Goal: Information Seeking & Learning: Learn about a topic

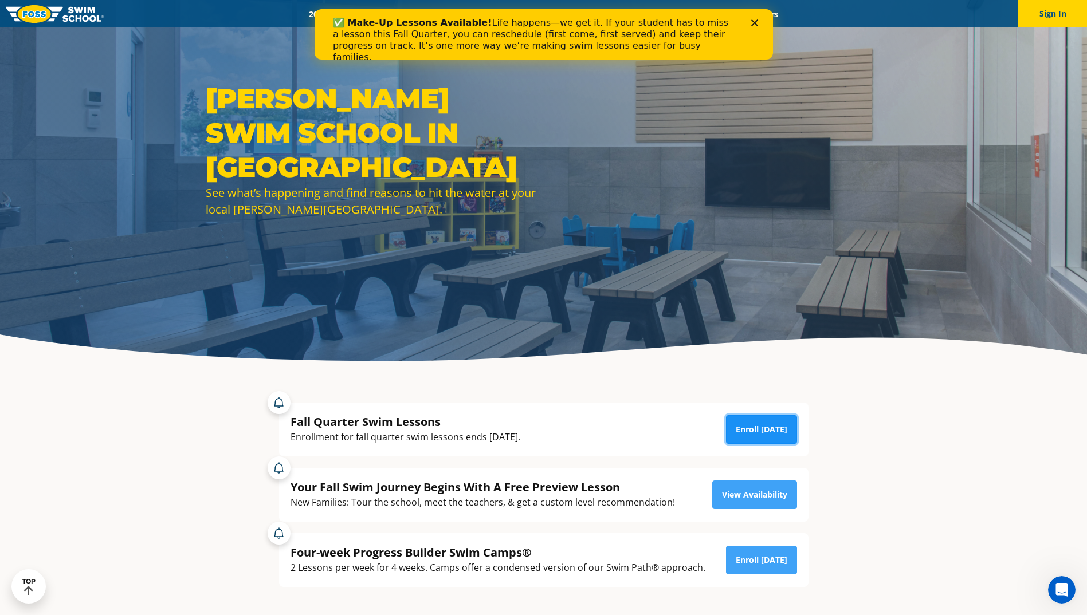
click at [771, 425] on link "Enroll Today" at bounding box center [761, 429] width 71 height 29
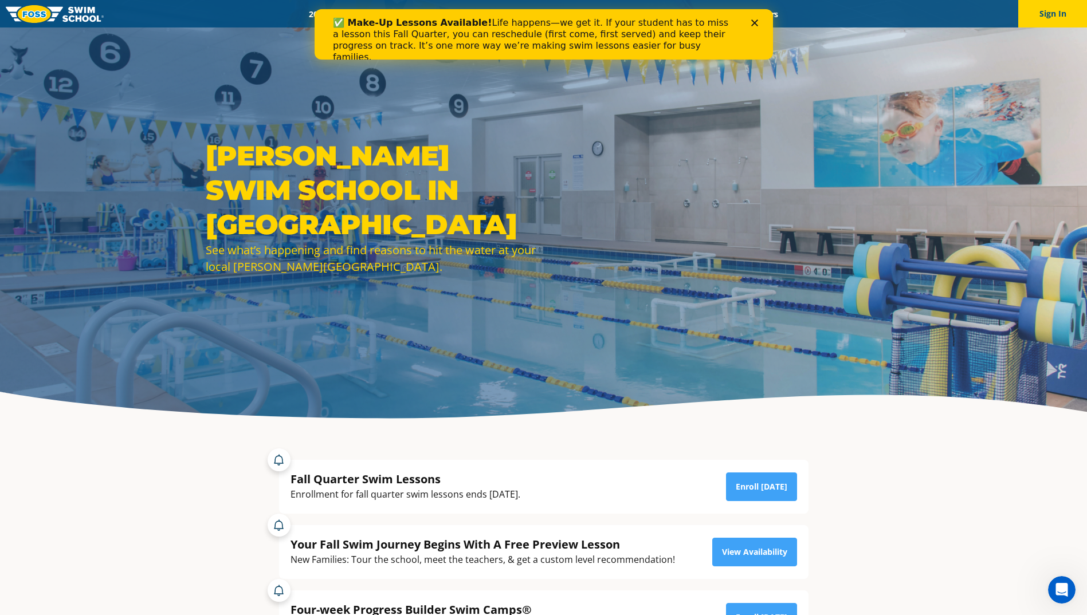
click at [753, 26] on icon "Close" at bounding box center [753, 22] width 7 height 7
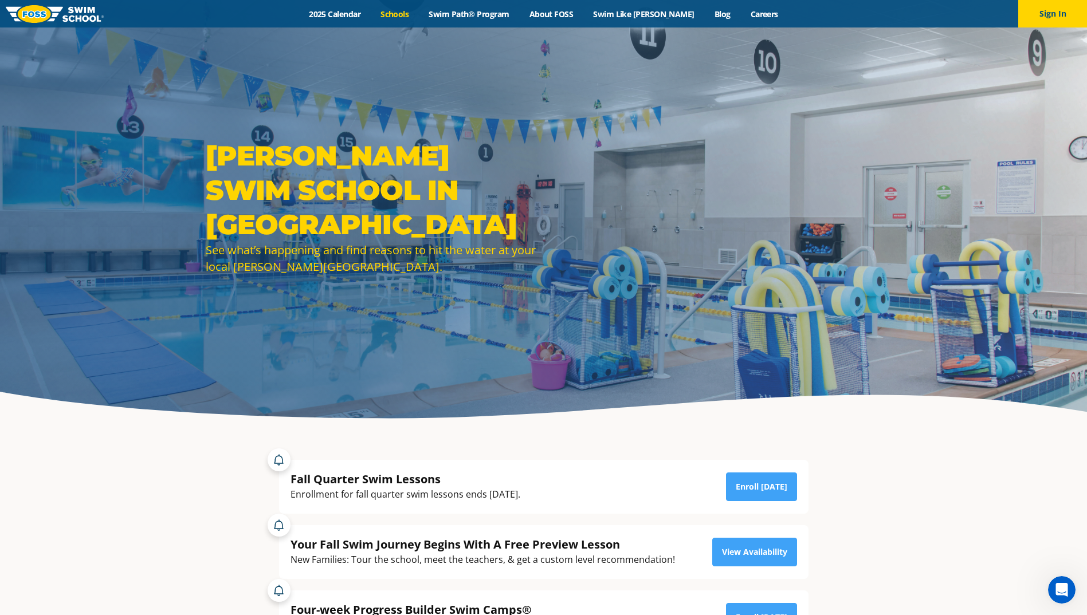
click at [414, 12] on link "Schools" at bounding box center [395, 14] width 48 height 11
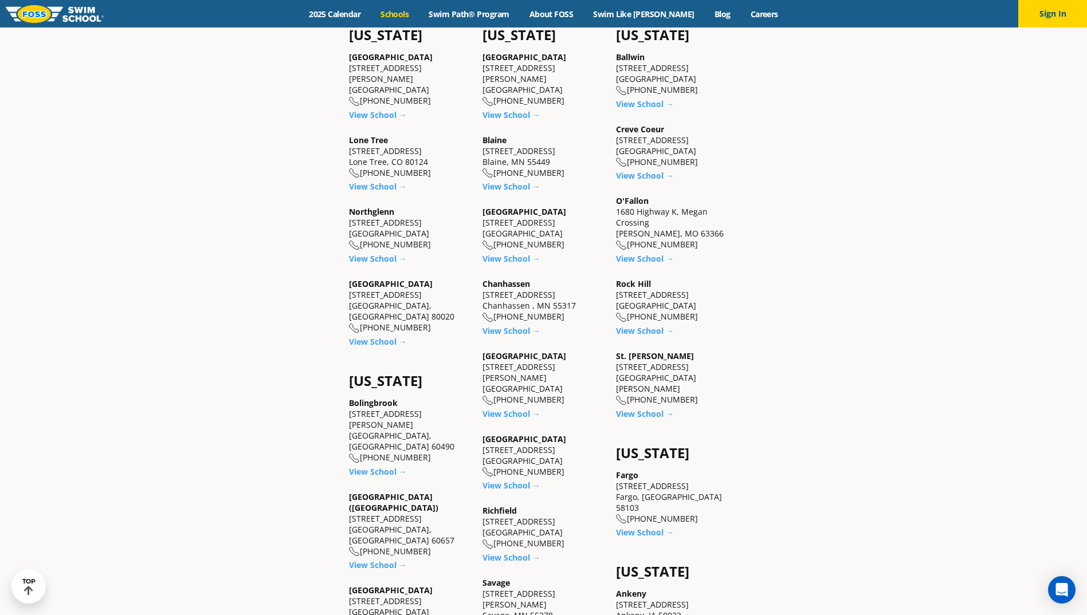
scroll to position [573, 0]
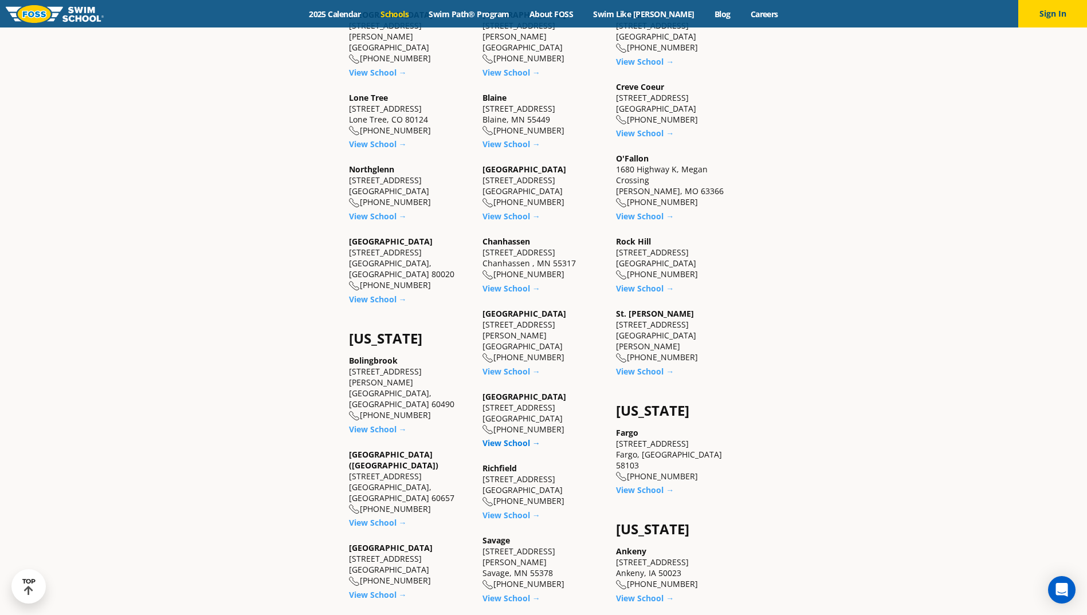
click at [518, 438] on link "View School →" at bounding box center [511, 443] width 58 height 11
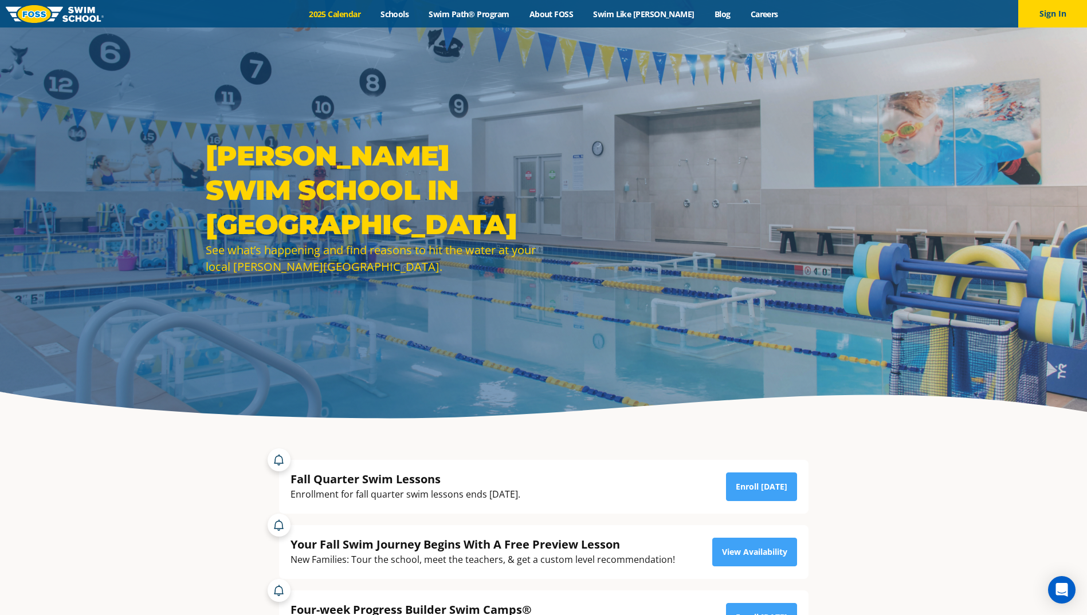
click at [344, 13] on link "2025 Calendar" at bounding box center [335, 14] width 72 height 11
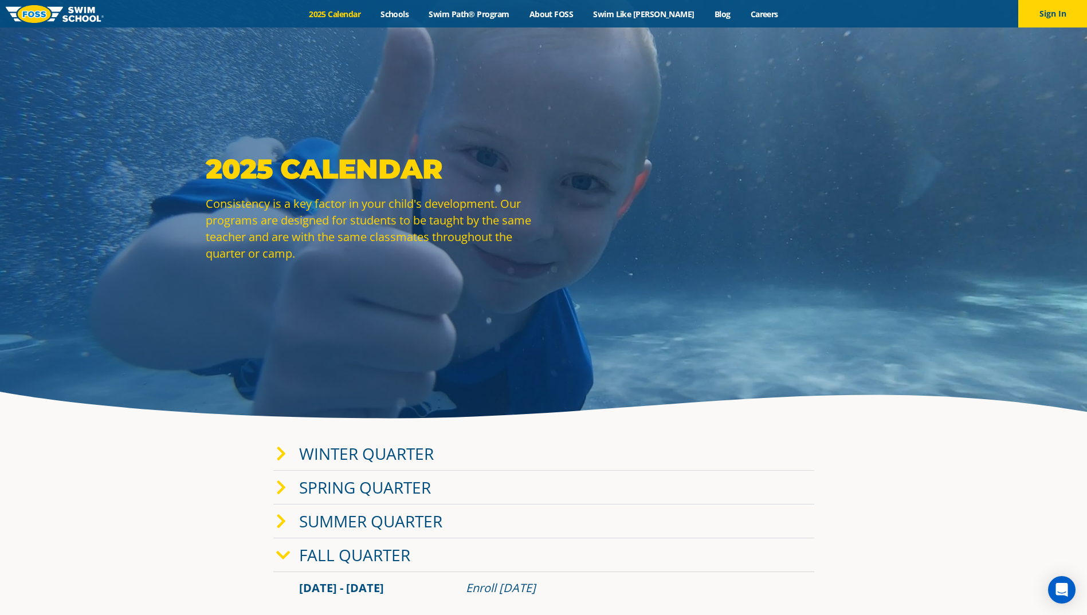
click at [339, 557] on link "Fall Quarter" at bounding box center [354, 555] width 111 height 22
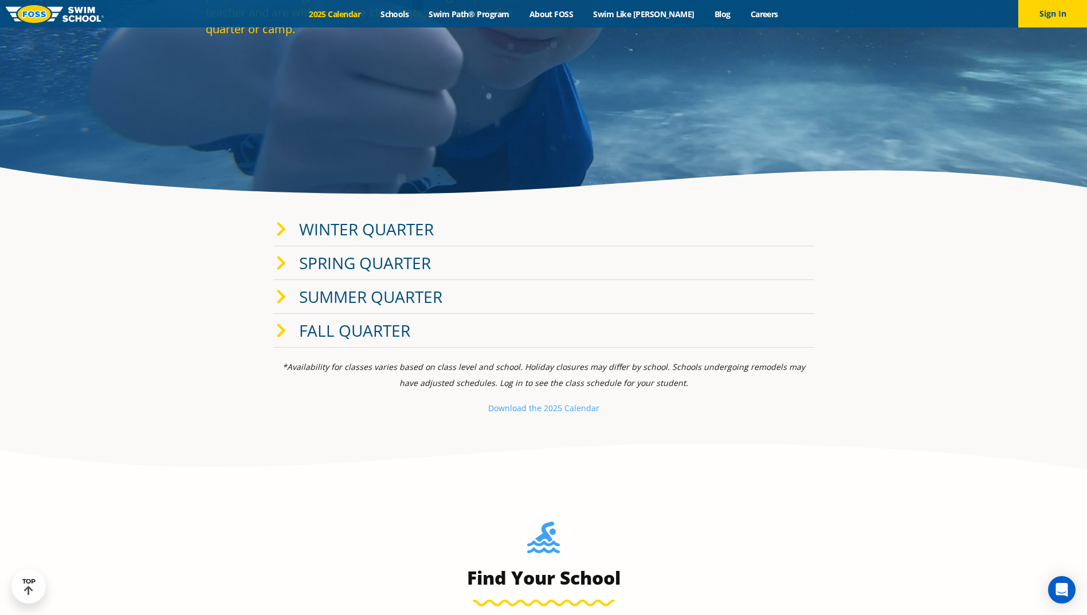
scroll to position [115, 0]
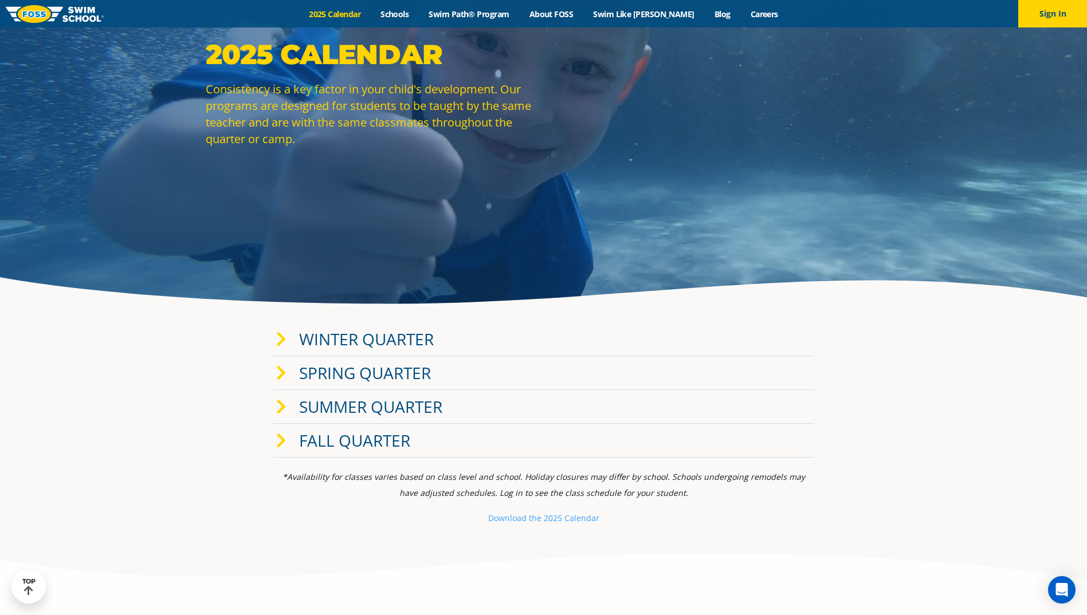
click at [345, 337] on link "Winter Quarter" at bounding box center [366, 339] width 135 height 22
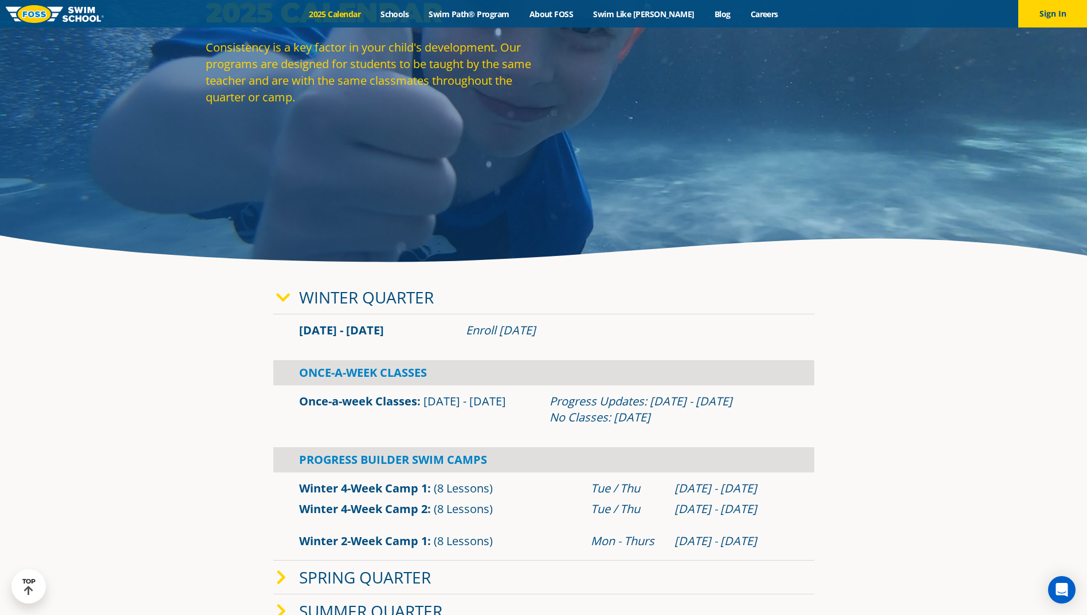
scroll to position [0, 0]
